Goal: Task Accomplishment & Management: Manage account settings

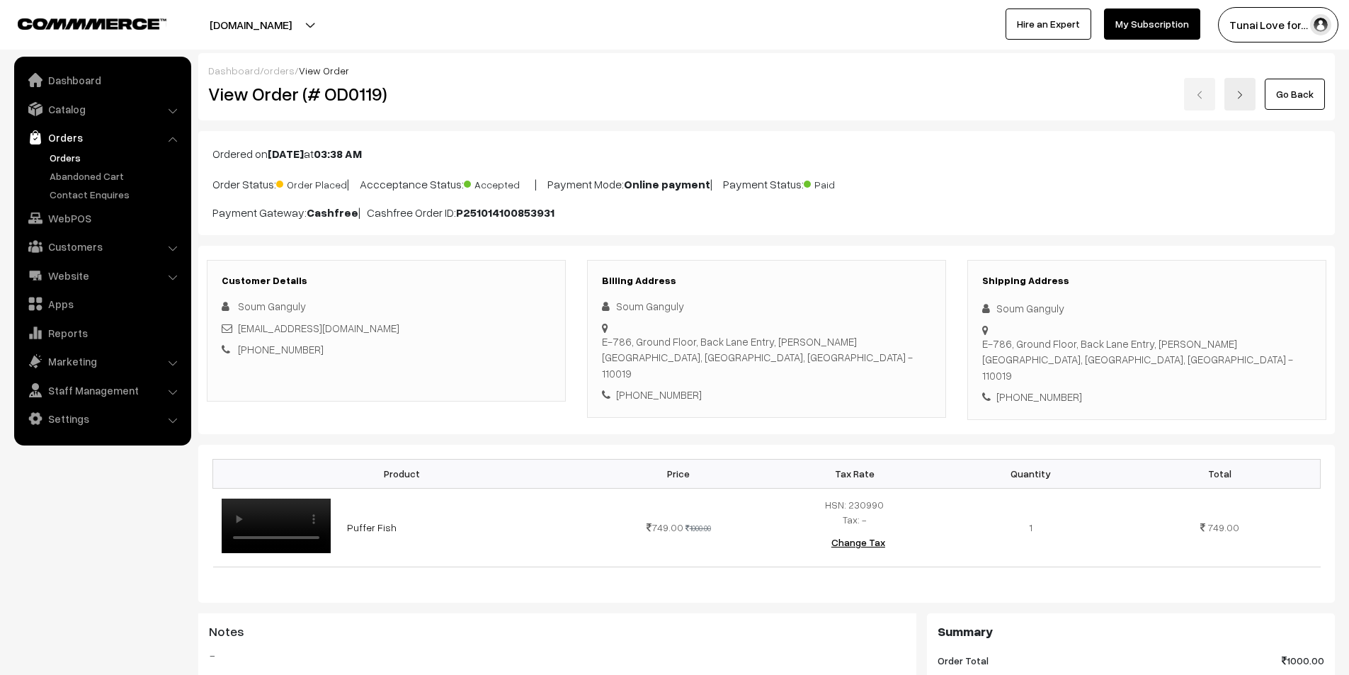
click at [76, 159] on link "Orders" at bounding box center [116, 157] width 140 height 15
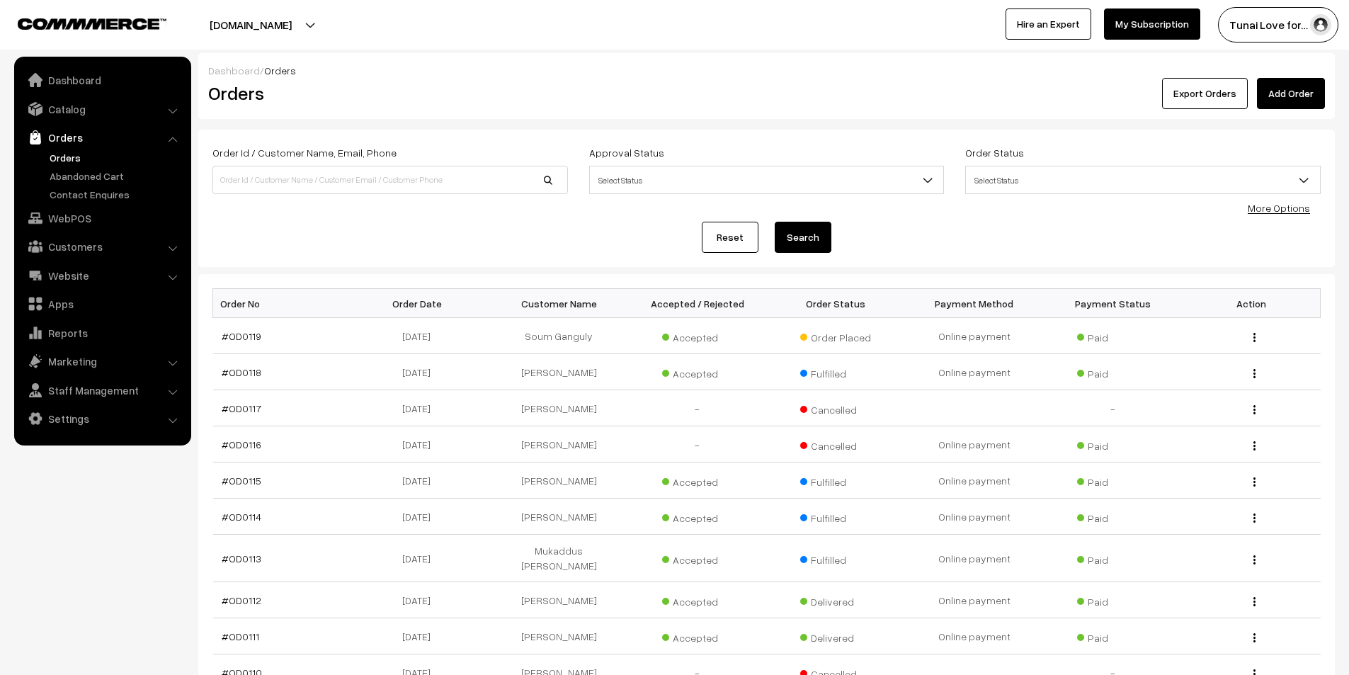
click at [73, 158] on link "Orders" at bounding box center [116, 157] width 140 height 15
